Goal: Task Accomplishment & Management: Complete application form

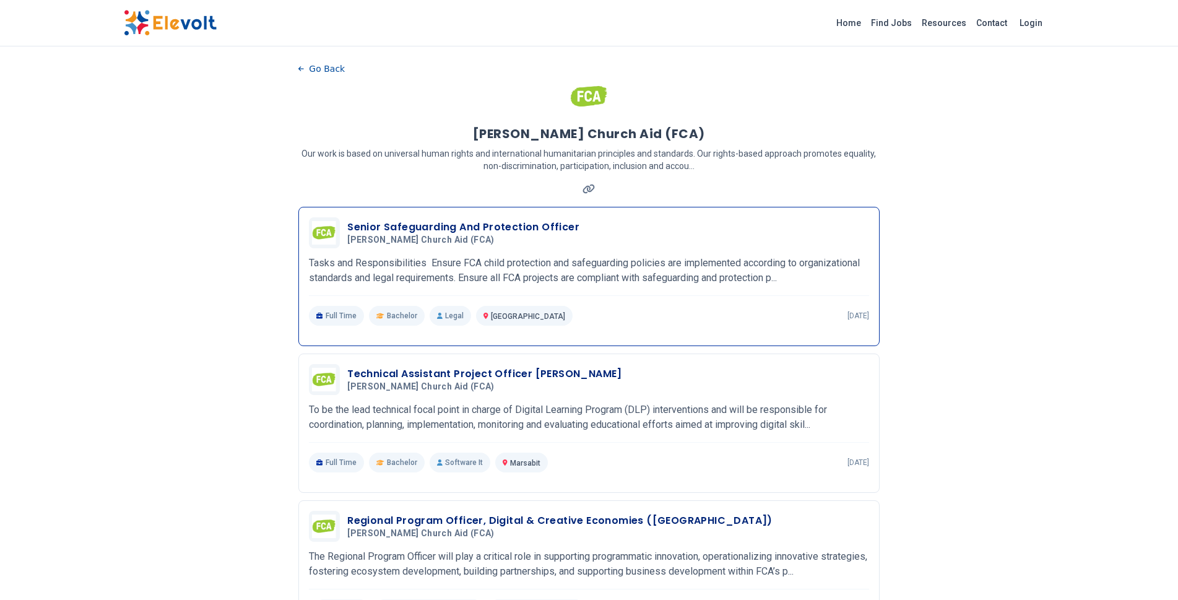
click at [498, 224] on h3 "Senior Safeguarding And Protection Officer" at bounding box center [463, 227] width 232 height 15
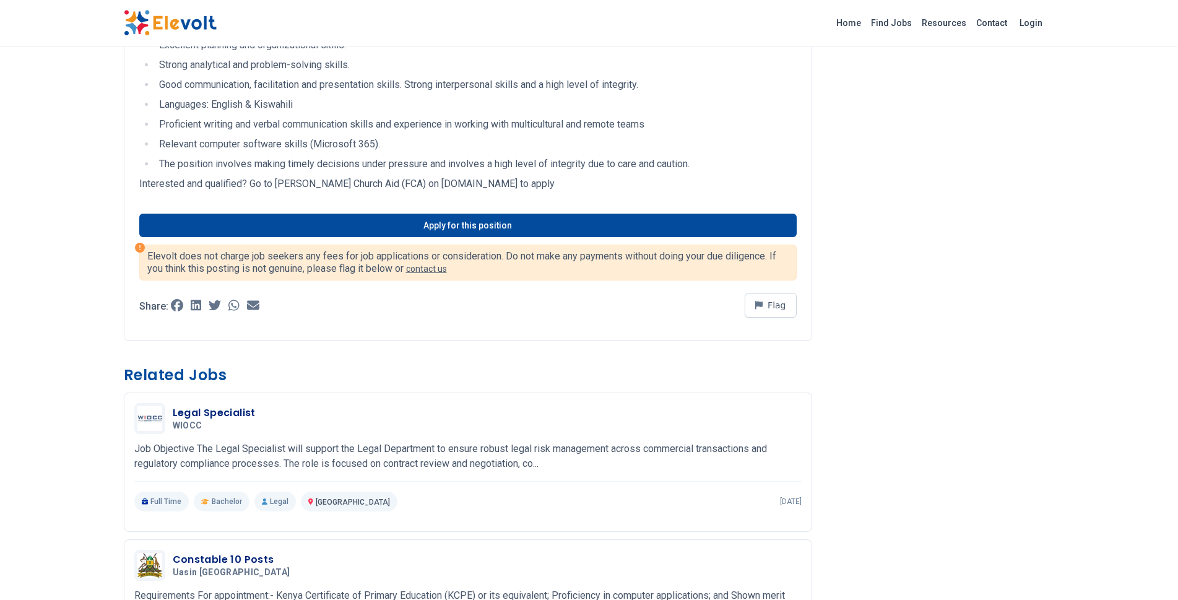
scroll to position [743, 0]
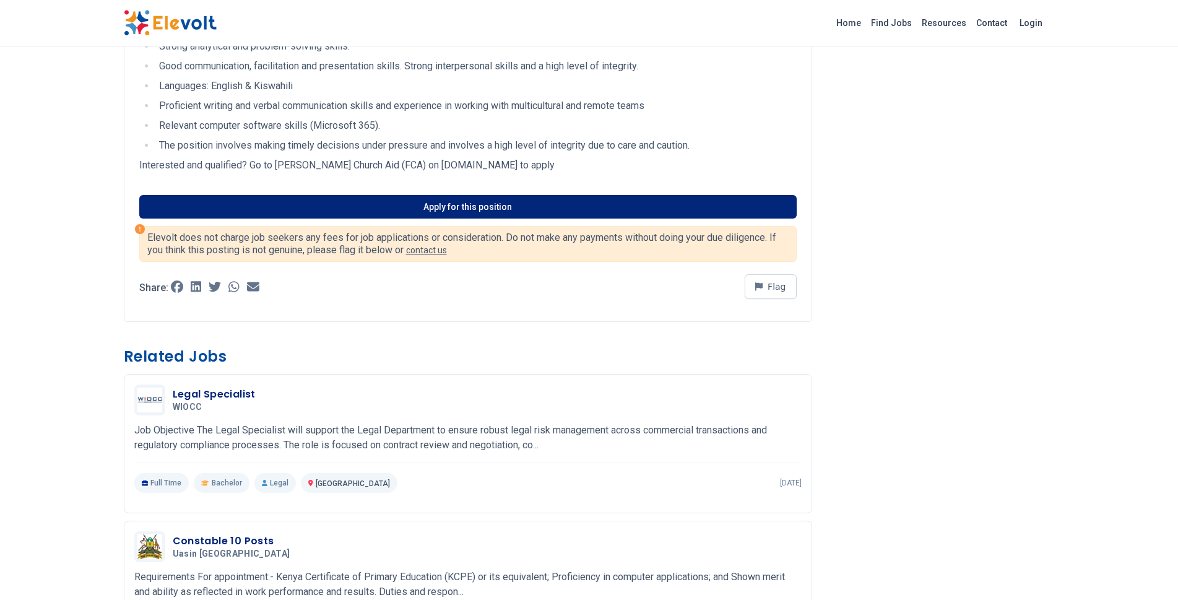
click at [521, 205] on link "Apply for this position" at bounding box center [468, 207] width 658 height 24
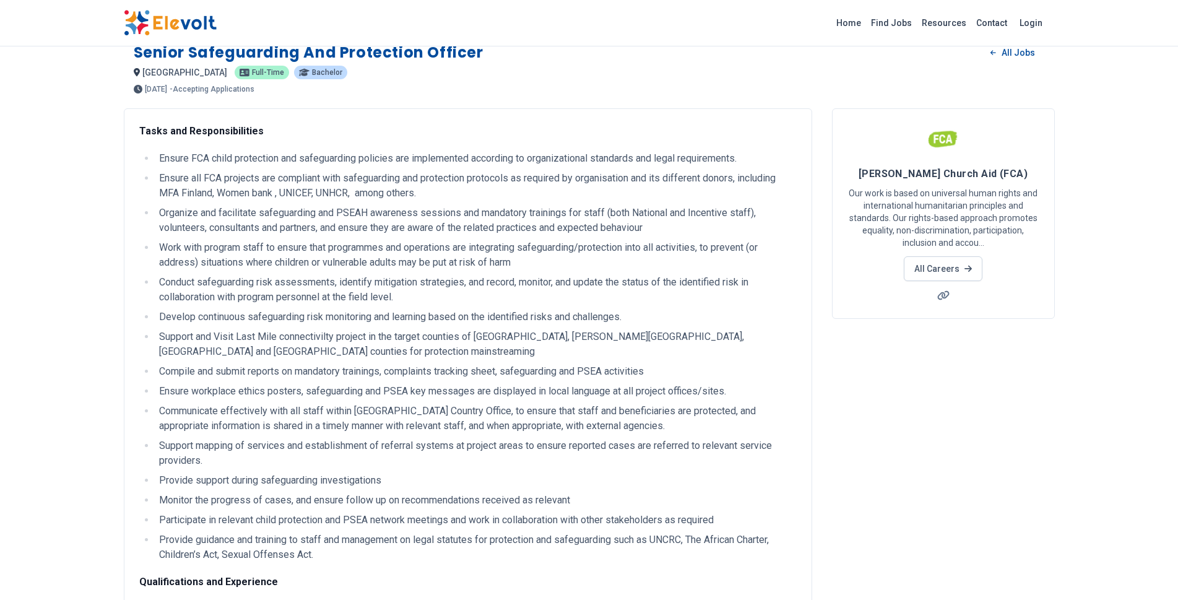
scroll to position [0, 0]
